Goal: Task Accomplishment & Management: Use online tool/utility

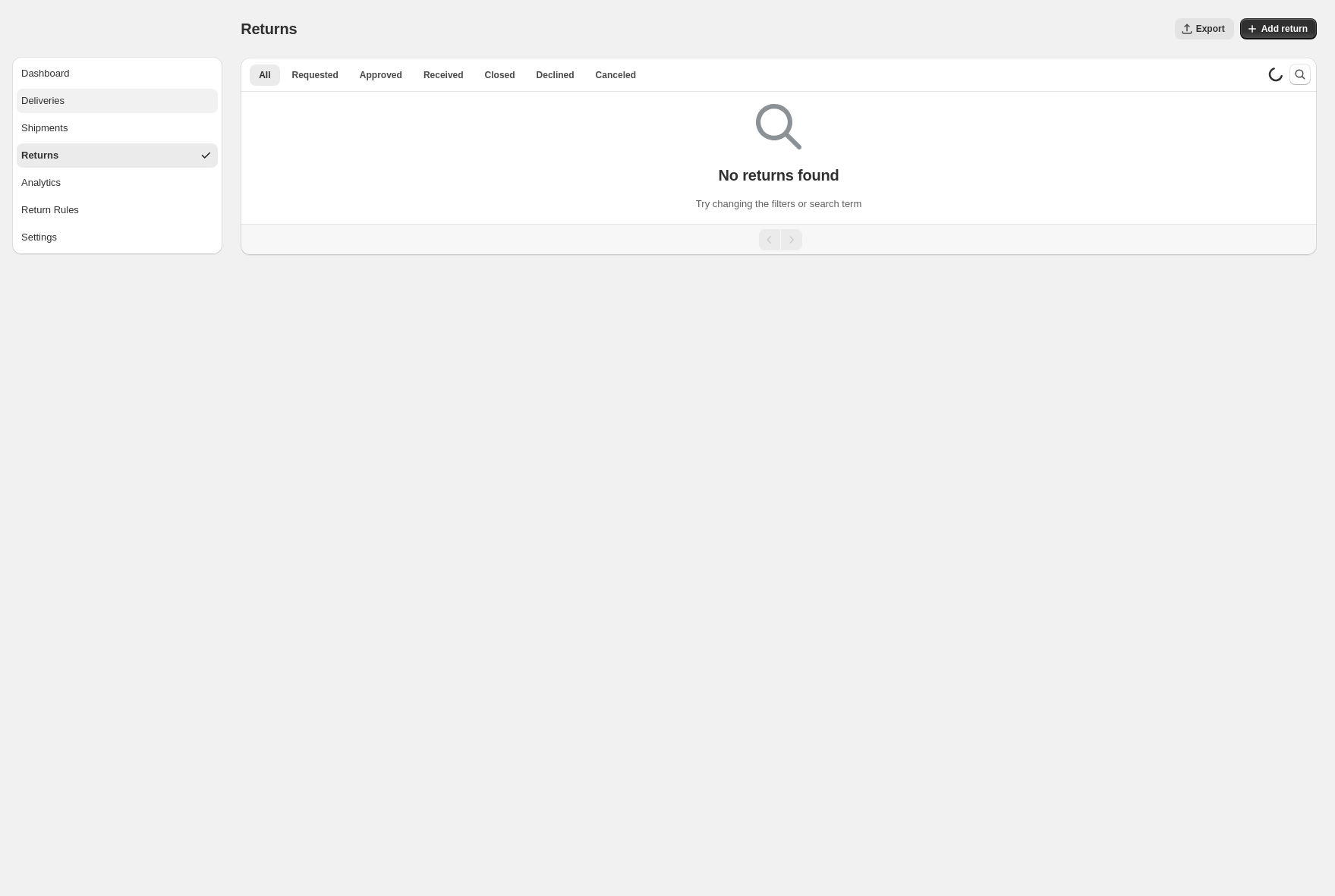
click at [69, 106] on button "Deliveries" at bounding box center [117, 100] width 201 height 24
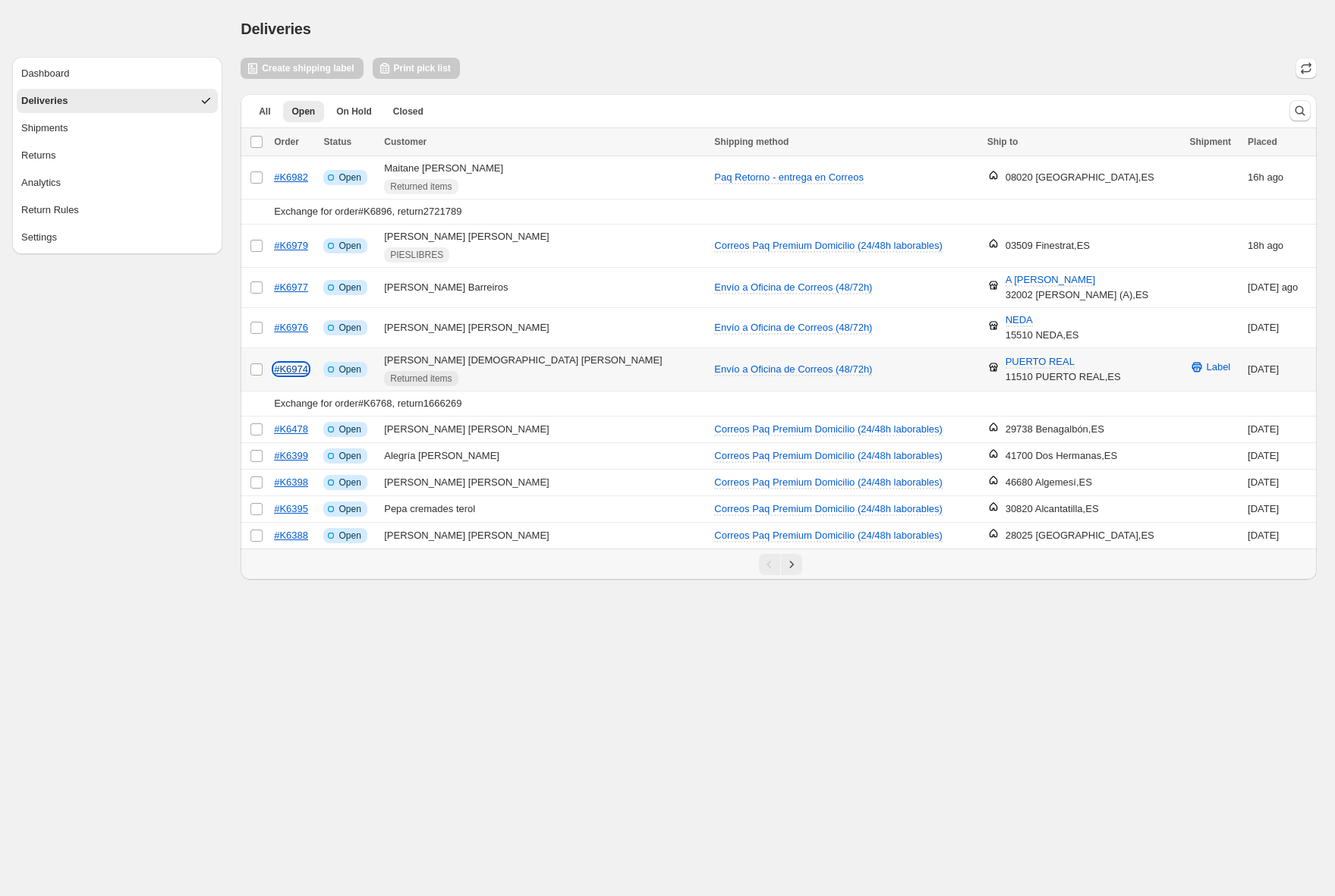
click at [291, 370] on link "#K6974" at bounding box center [291, 369] width 34 height 12
click at [268, 113] on span "All" at bounding box center [265, 112] width 12 height 12
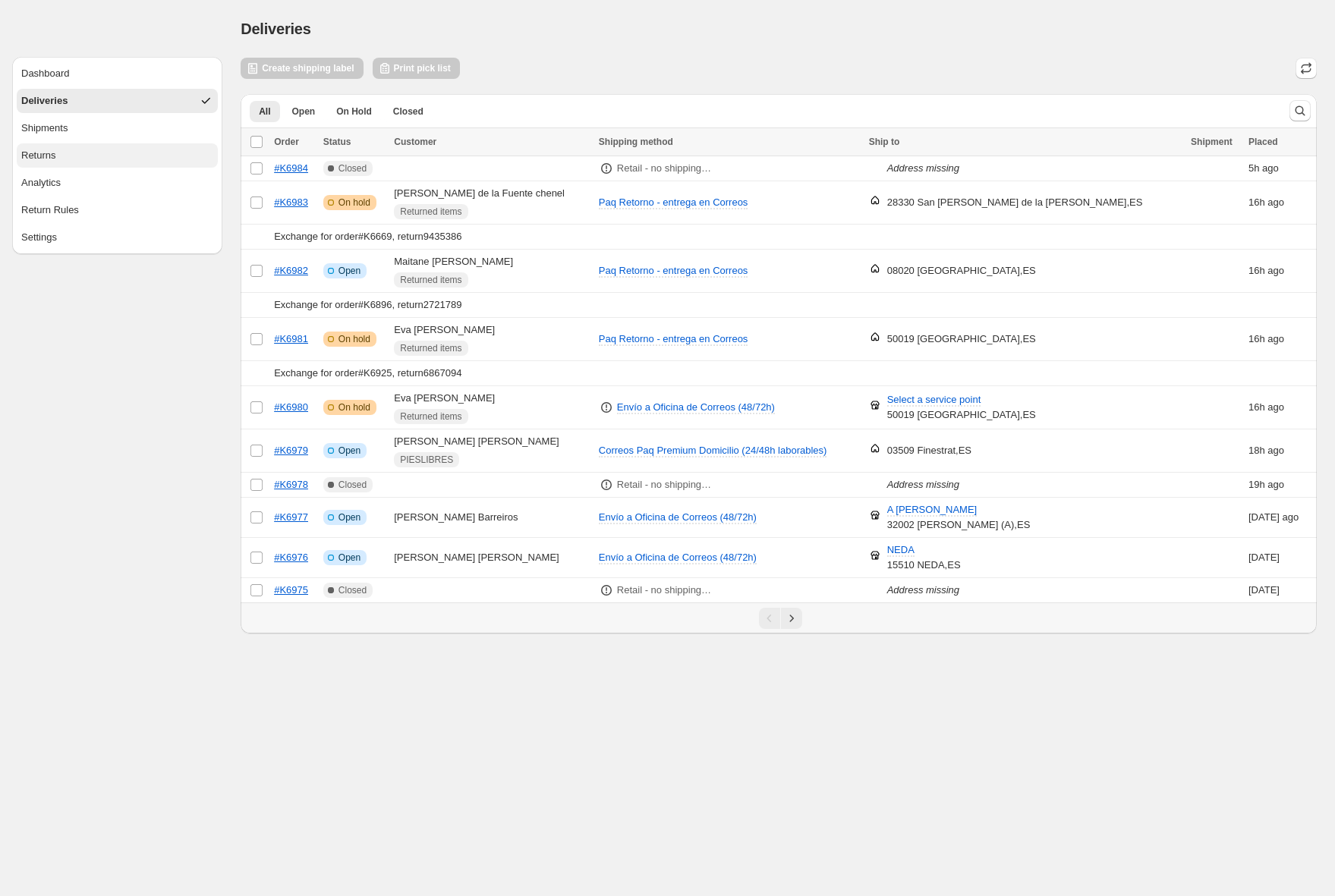
click at [29, 162] on div "Returns" at bounding box center [39, 156] width 35 height 15
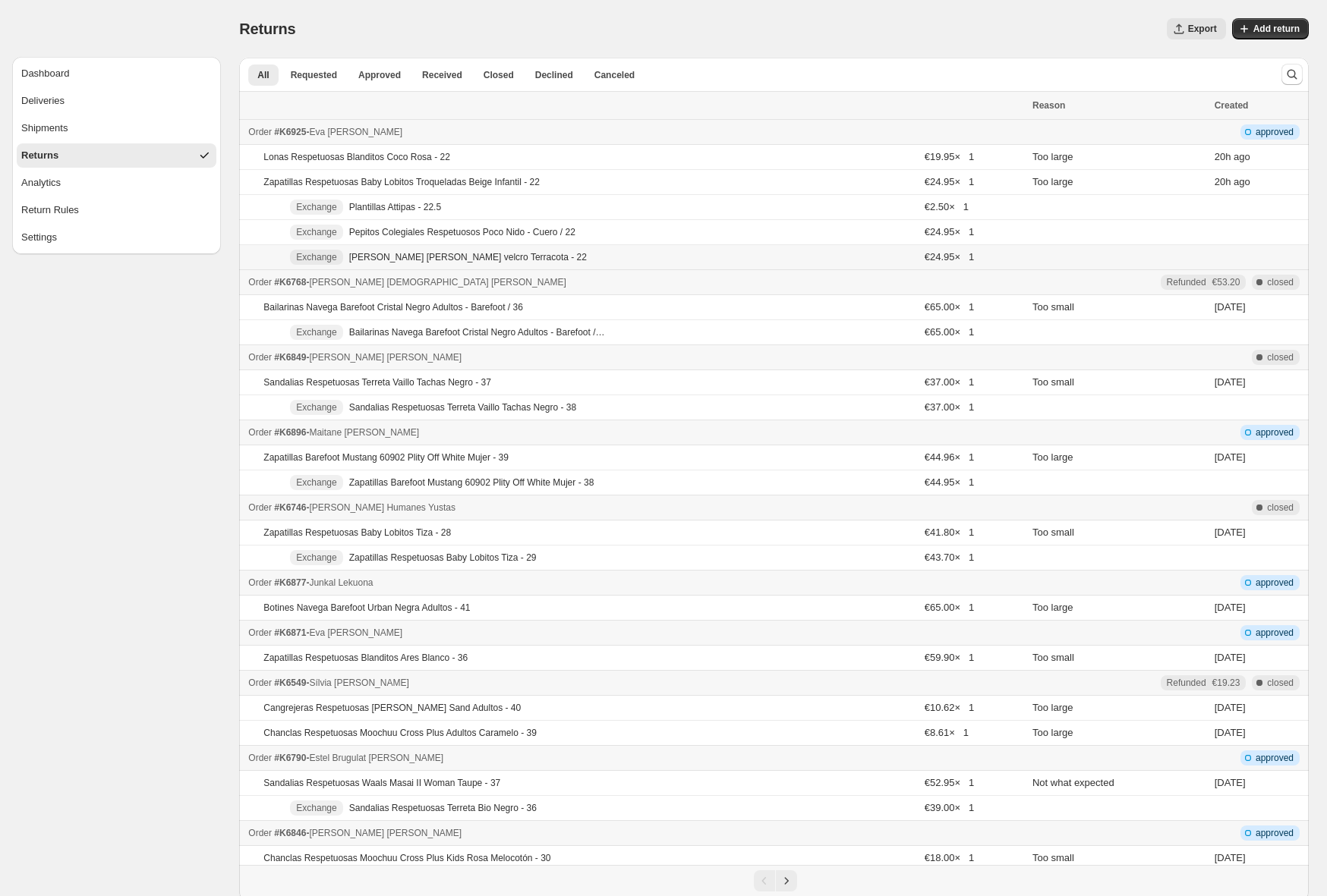
scroll to position [5, 0]
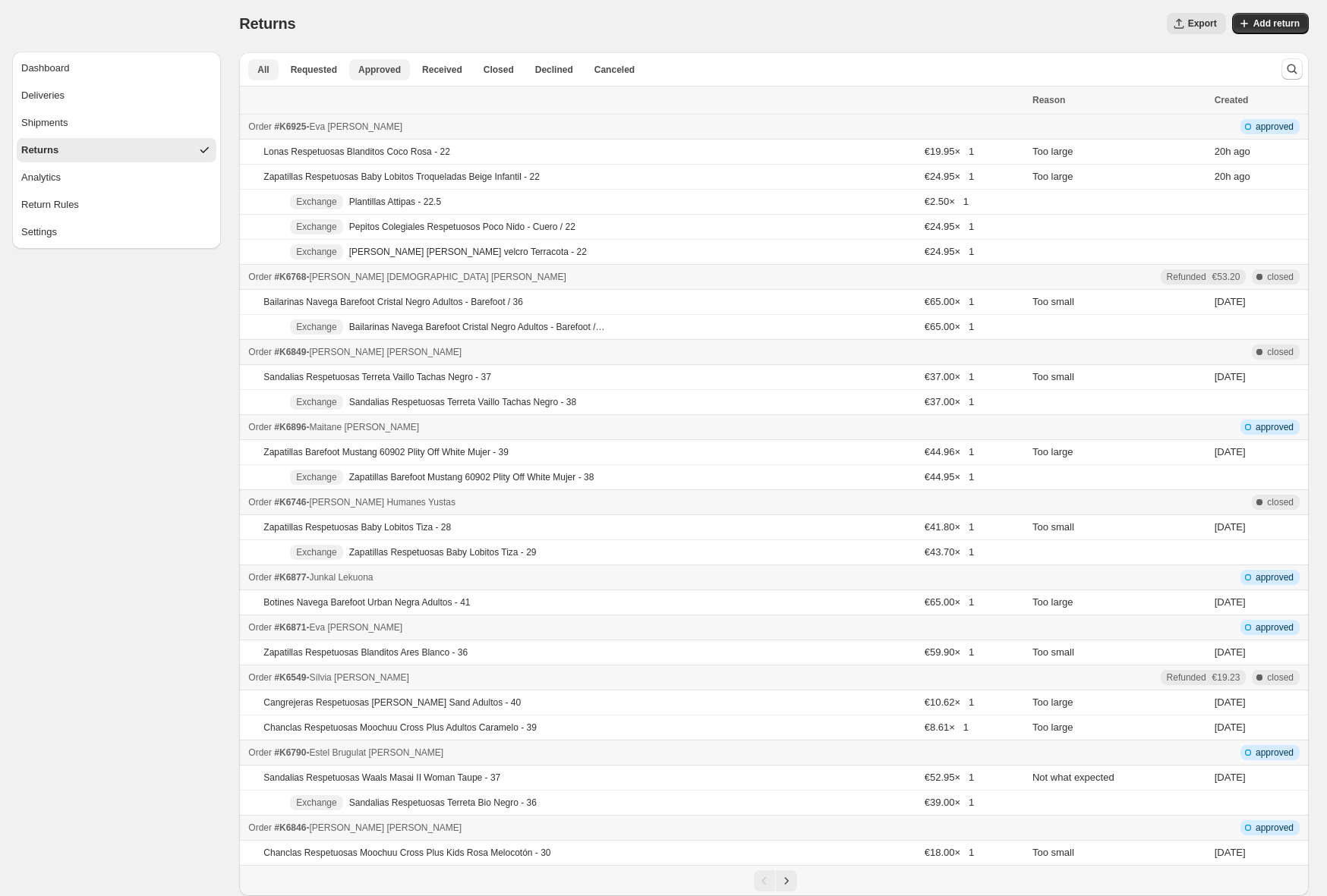
click at [366, 70] on span "Approved" at bounding box center [379, 70] width 42 height 12
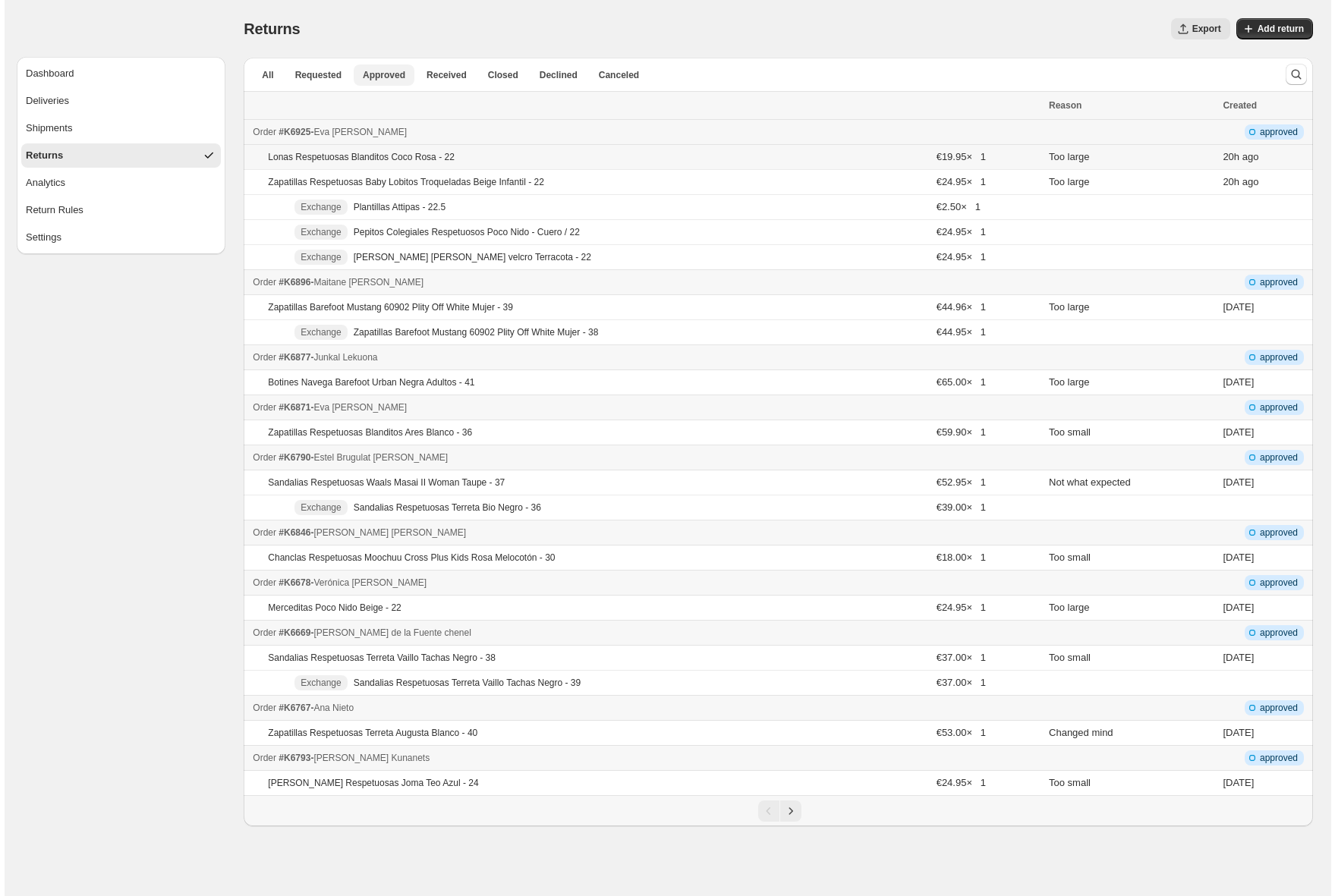
scroll to position [0, 0]
click at [793, 815] on icon "Next" at bounding box center [791, 811] width 15 height 15
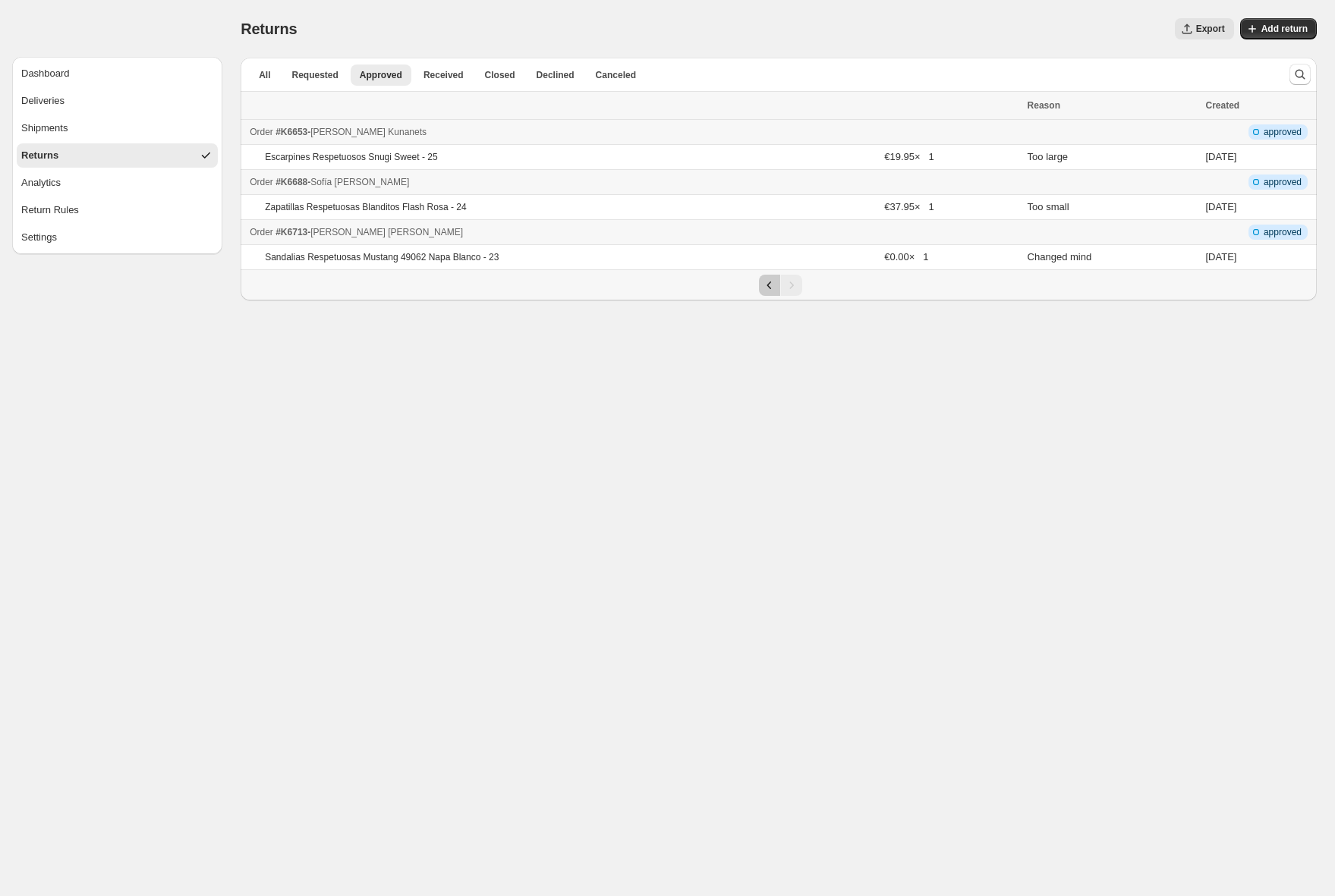
click at [772, 290] on icon "Previous" at bounding box center [770, 285] width 15 height 15
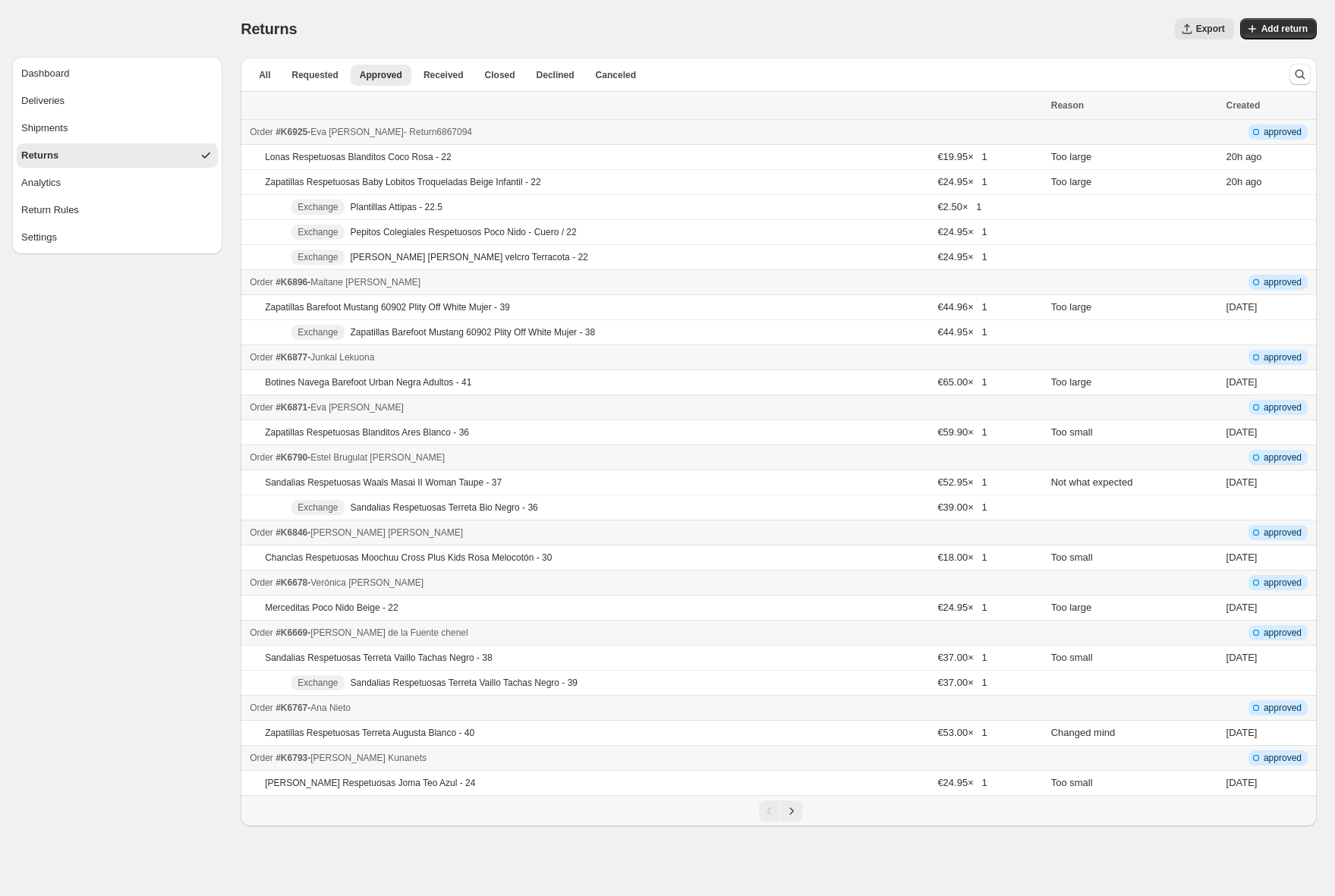
click at [480, 134] on div "Order #K6925 - [PERSON_NAME] [PERSON_NAME] - Return 6867094" at bounding box center [646, 132] width 792 height 15
click at [69, 103] on button "Deliveries" at bounding box center [117, 100] width 201 height 24
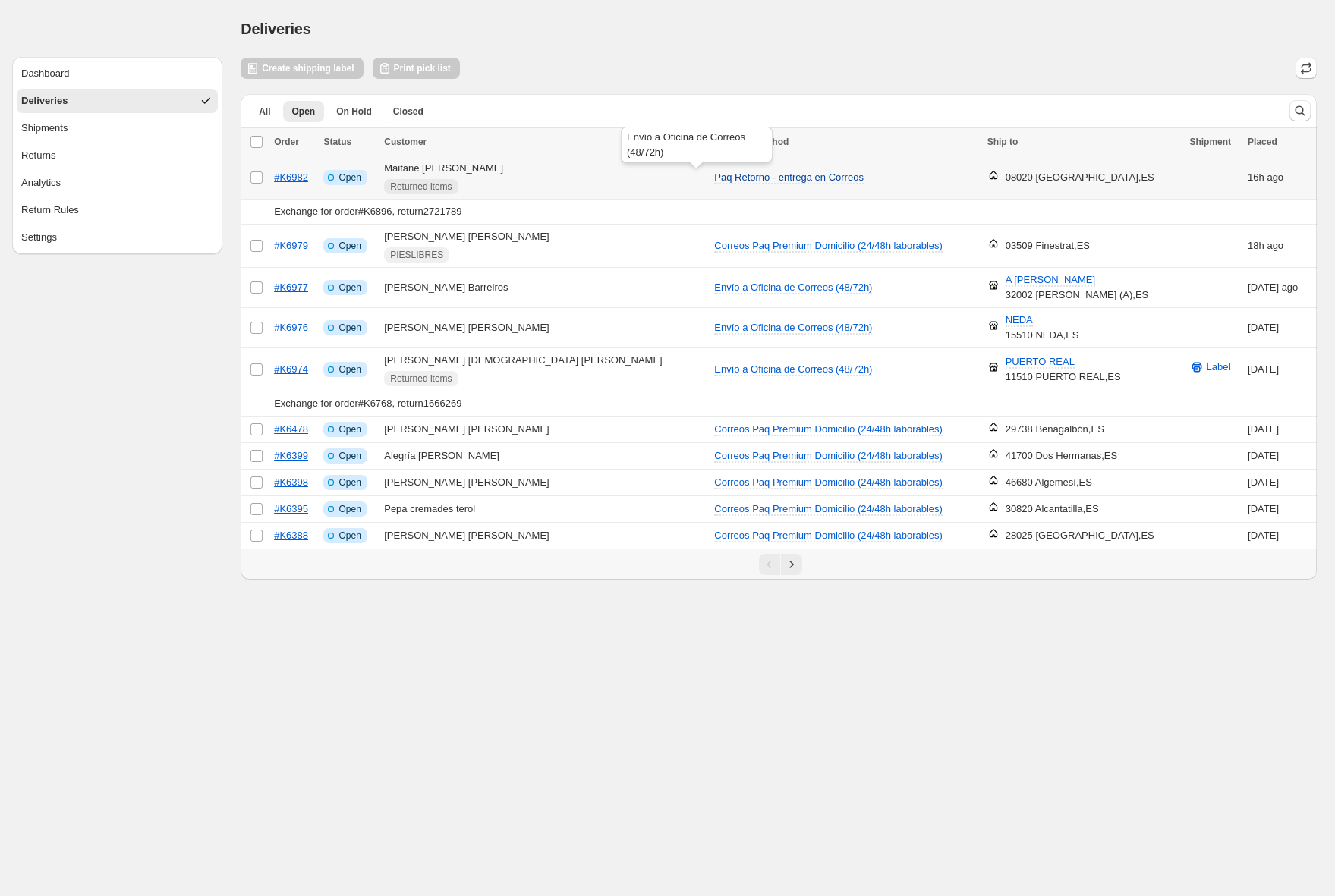
click at [735, 177] on span "Paq Retorno - entrega en Correos" at bounding box center [789, 177] width 150 height 12
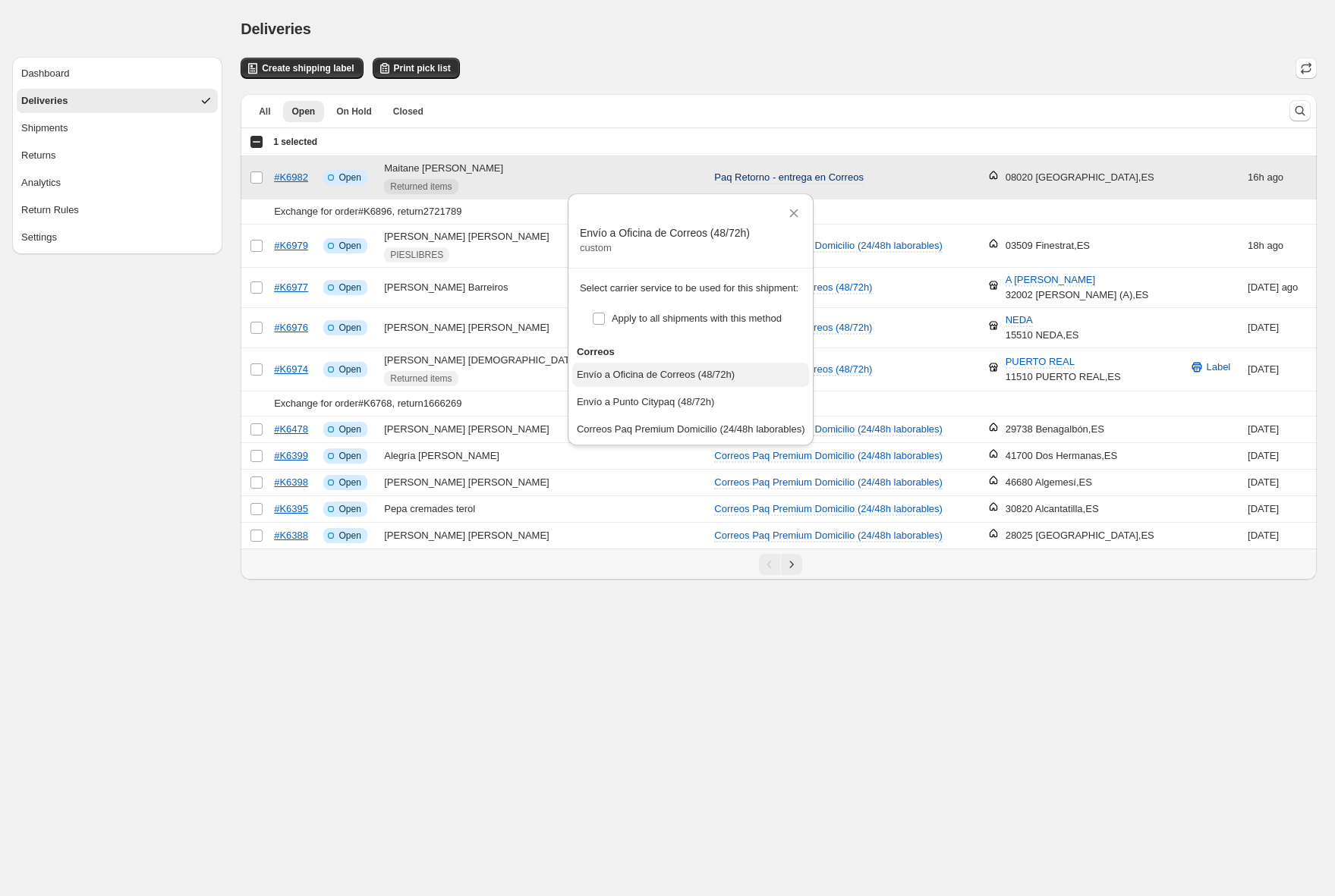
click at [656, 376] on div "Envío a Oficina de Correos (48/72h)" at bounding box center [656, 375] width 158 height 15
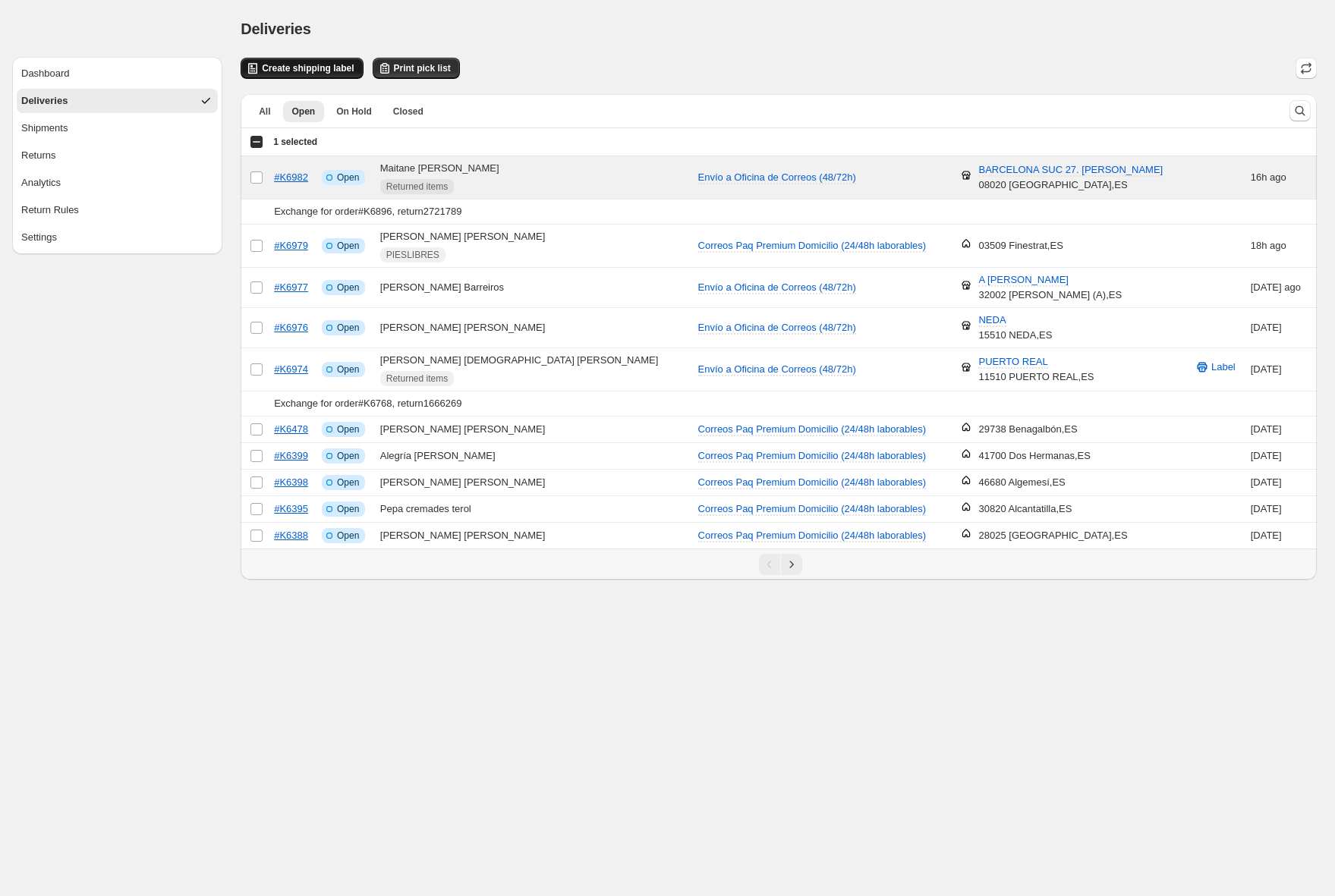
click at [315, 72] on span "Create shipping label" at bounding box center [307, 69] width 92 height 12
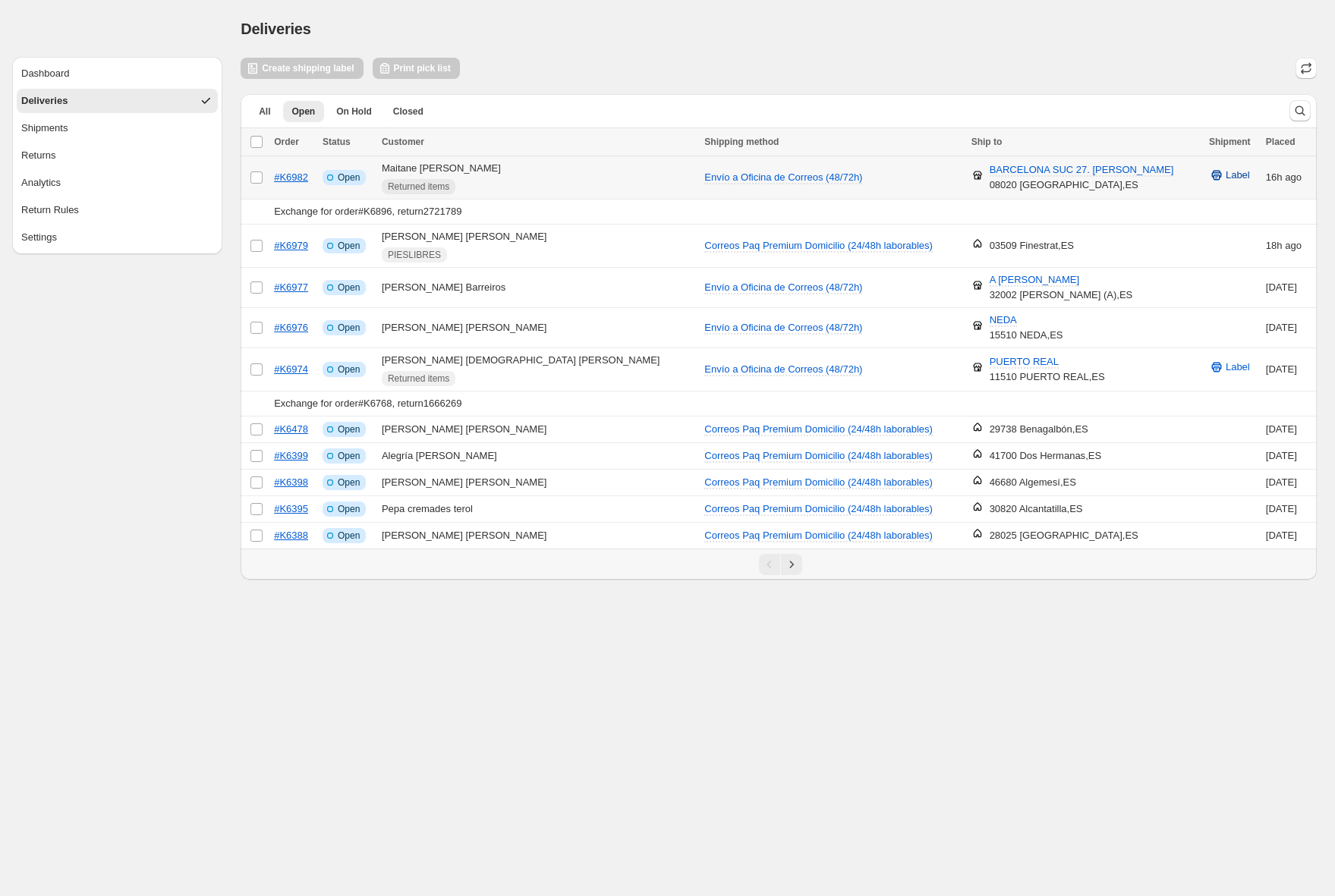
click at [1225, 177] on span "Label" at bounding box center [1237, 175] width 24 height 15
